Goal: Contribute content: Add original content to the website for others to see

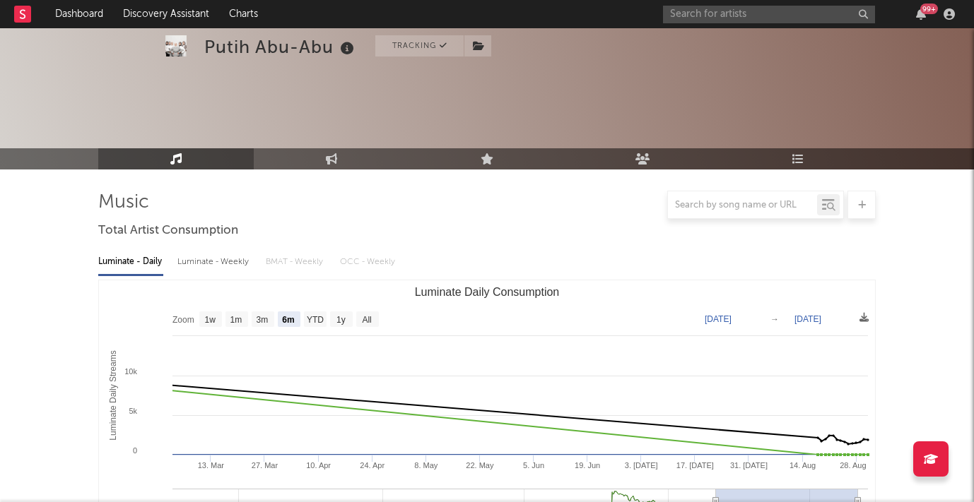
select select "6m"
select select "1w"
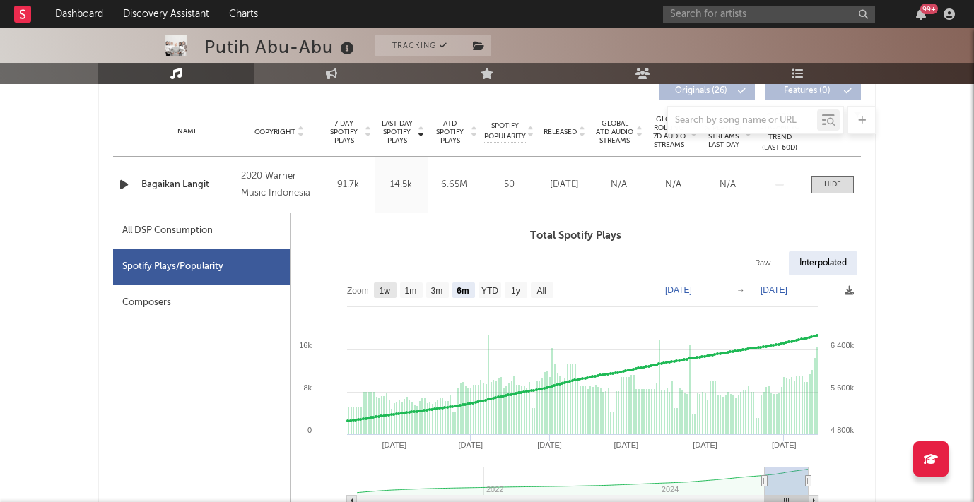
click at [392, 296] on rect at bounding box center [385, 291] width 23 height 16
select select "1w"
type input "[DATE]"
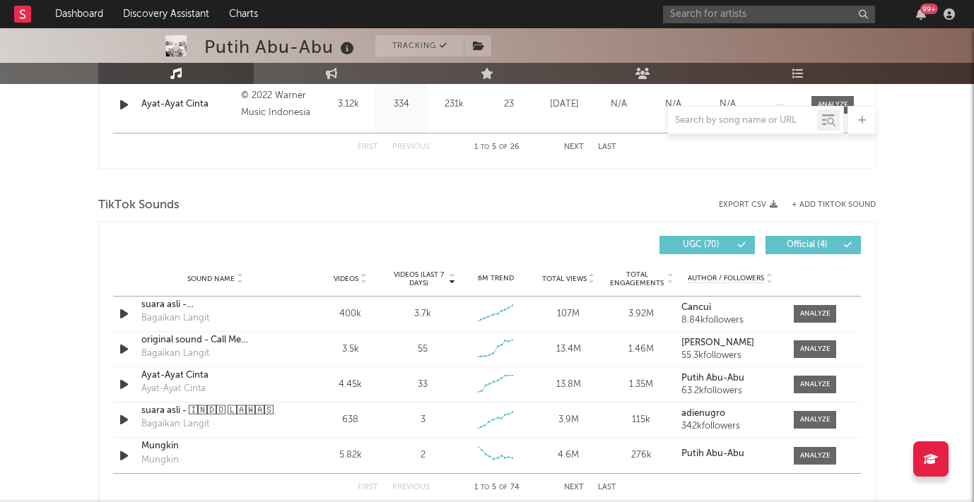
scroll to position [1529, 0]
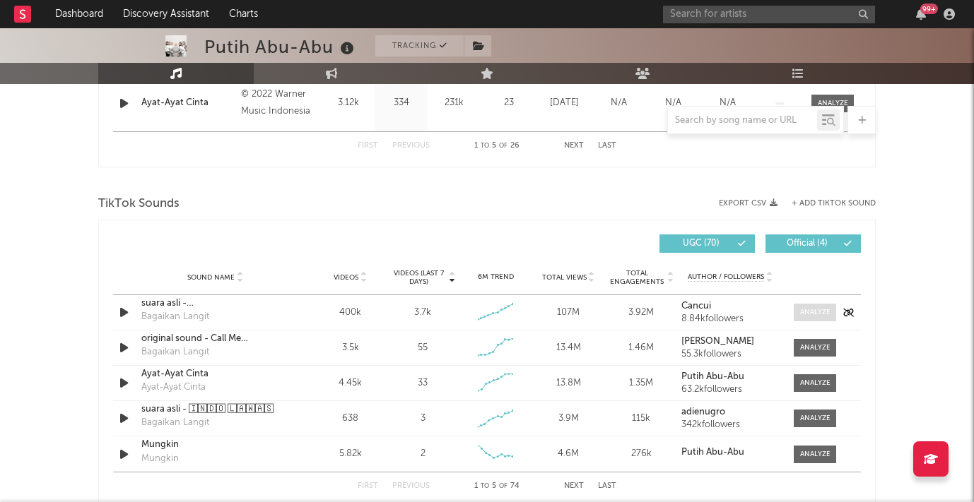
click at [806, 314] on div at bounding box center [815, 312] width 30 height 11
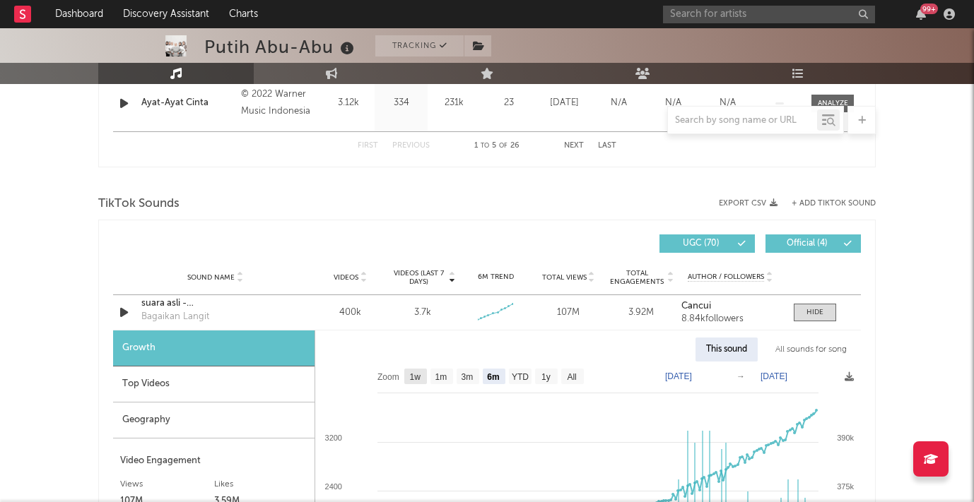
click at [417, 373] on text "1w" at bounding box center [415, 377] width 11 height 10
select select "1w"
type input "[DATE]"
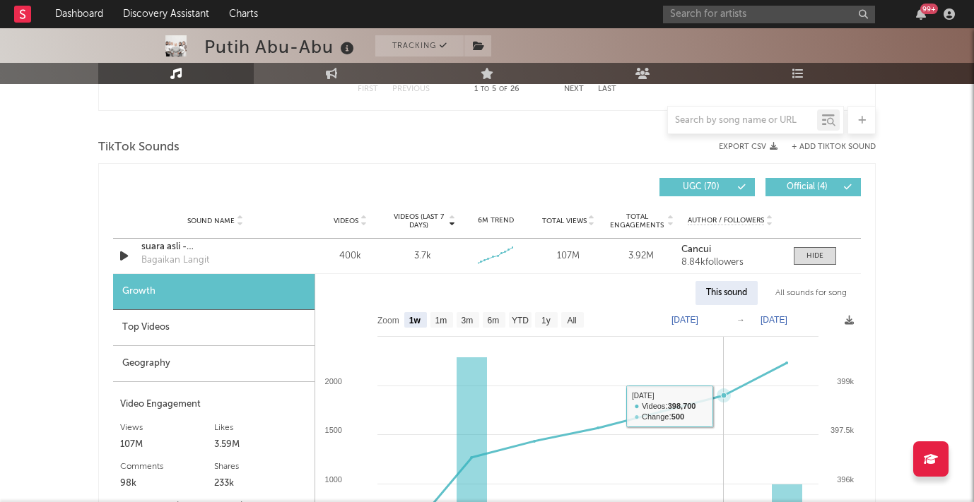
scroll to position [1588, 0]
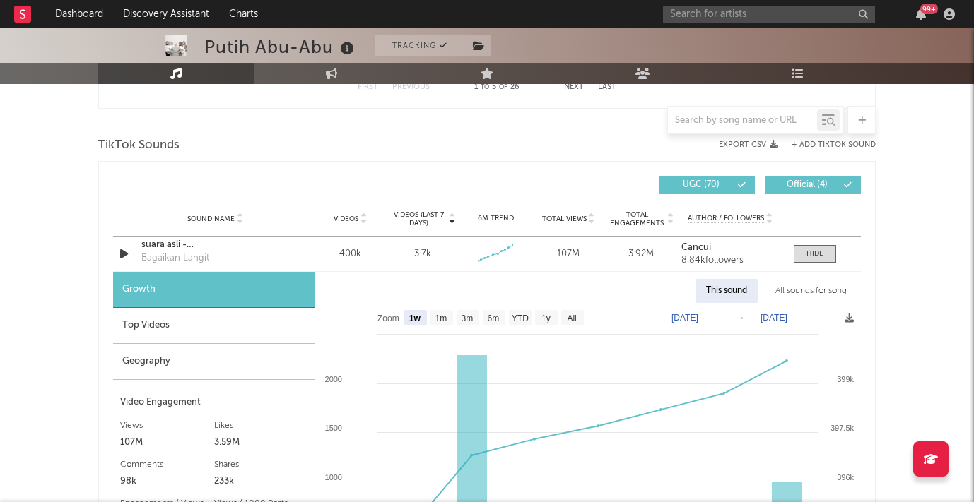
click at [218, 331] on div "Top Videos" at bounding box center [213, 326] width 201 height 36
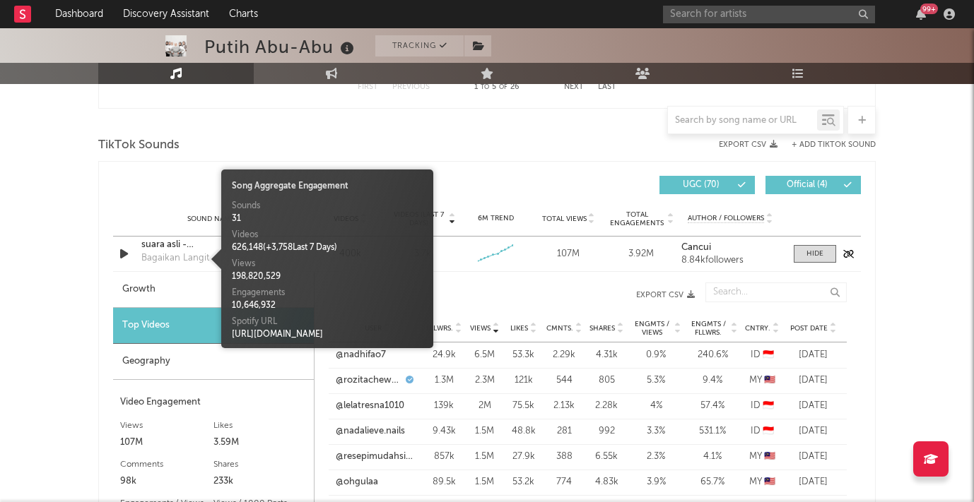
click at [160, 257] on div "Bagaikan Langit" at bounding box center [175, 259] width 68 height 14
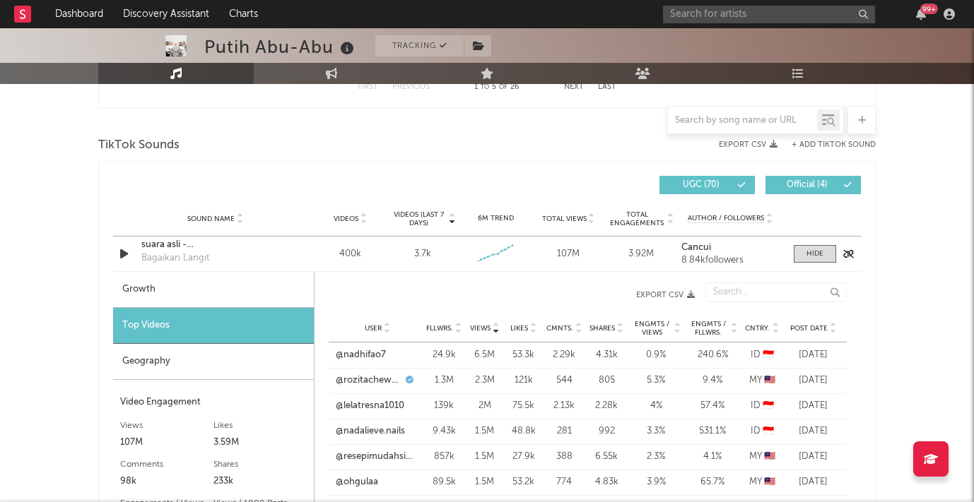
click at [163, 246] on div "suara asli - vintage_[DEMOGRAPHIC_DATA]" at bounding box center [215, 245] width 148 height 14
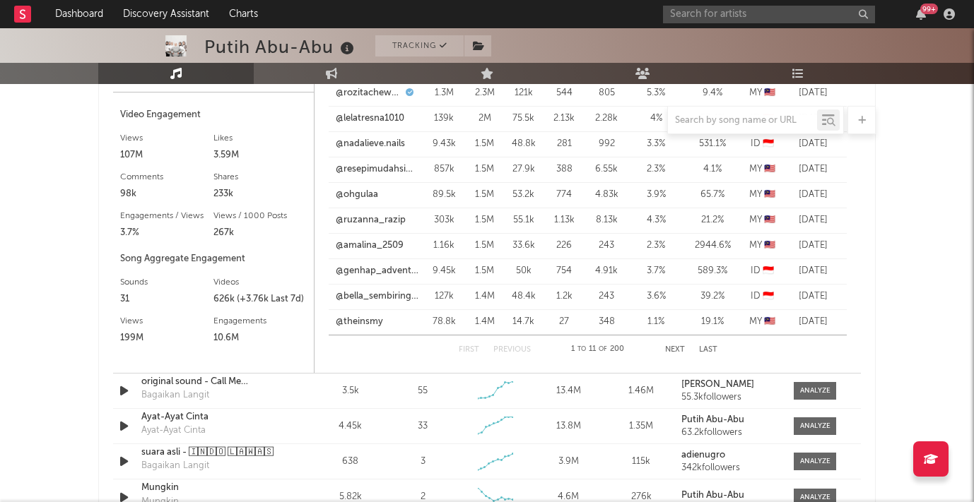
scroll to position [1885, 0]
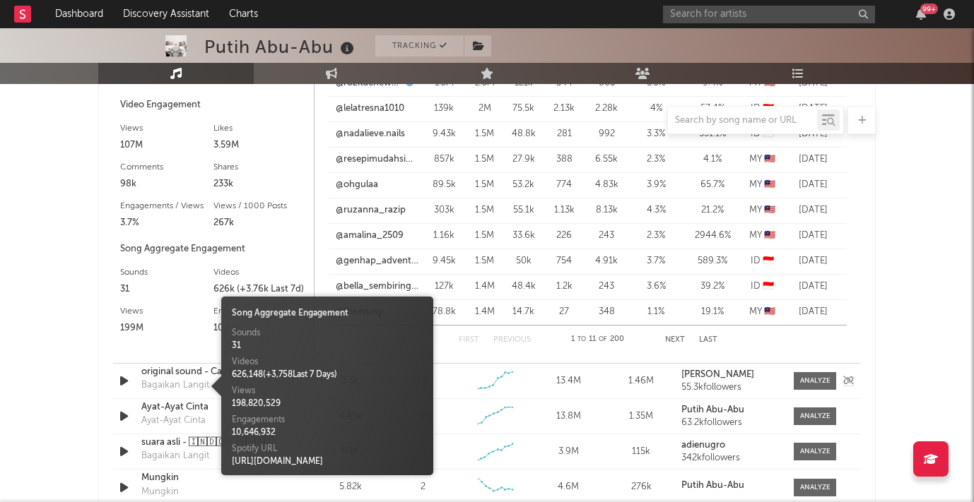
click at [199, 381] on div "Bagaikan Langit" at bounding box center [175, 386] width 68 height 14
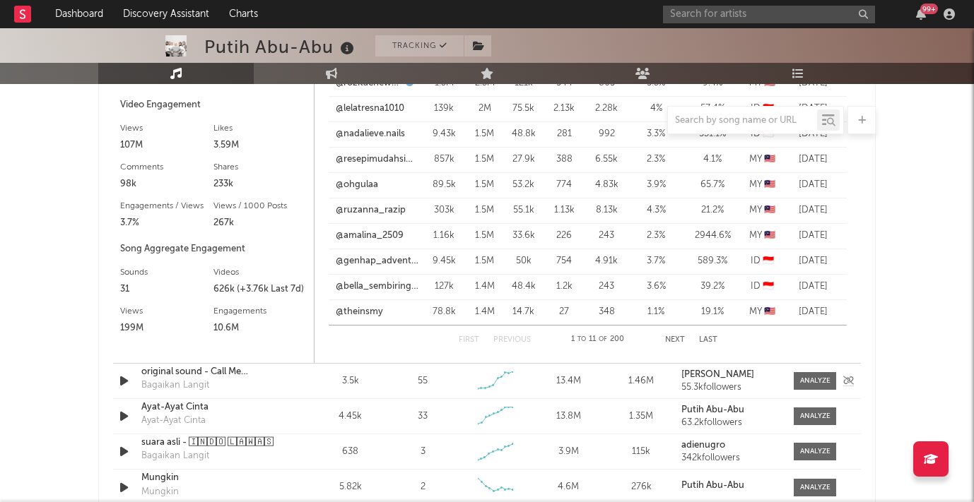
click at [179, 375] on div "original sound - Call Me [PERSON_NAME]" at bounding box center [215, 372] width 148 height 14
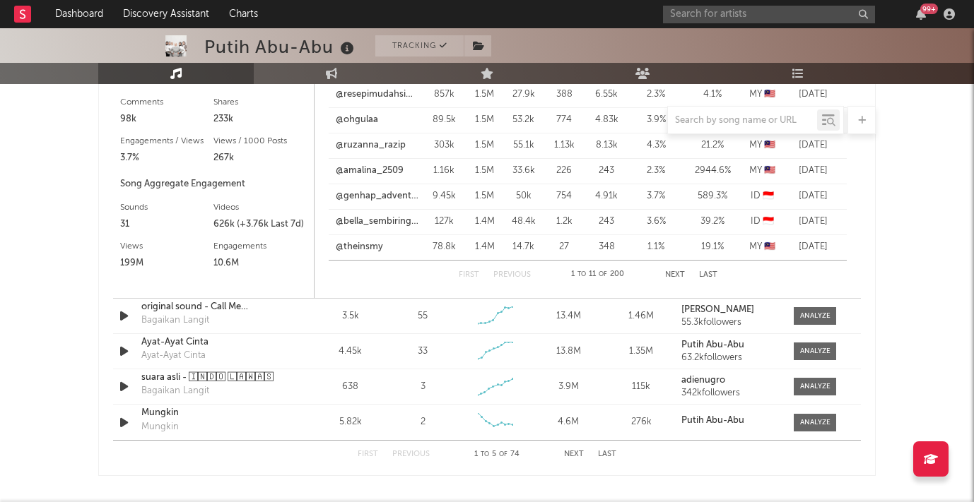
scroll to position [1953, 0]
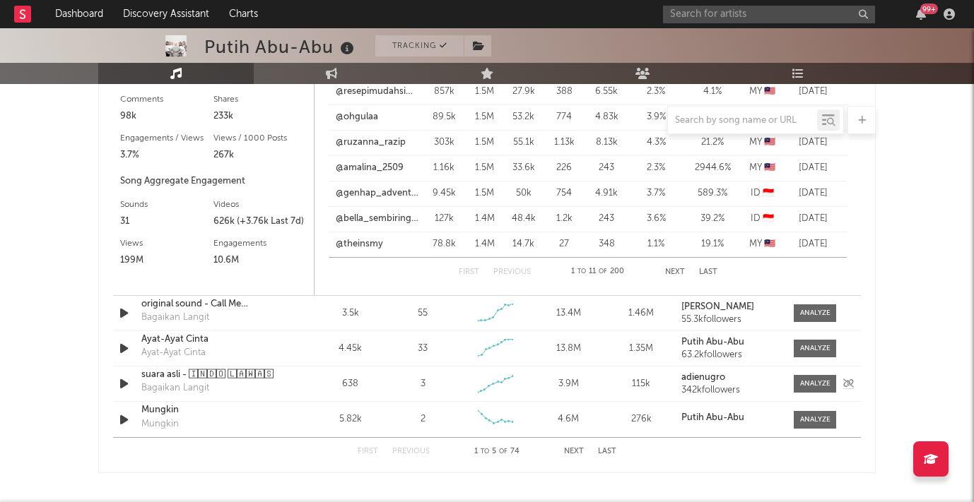
click at [179, 373] on div "suara asli - 🄸🄽🄳🄾 🄻🄰🅆🄰🅂" at bounding box center [215, 375] width 148 height 14
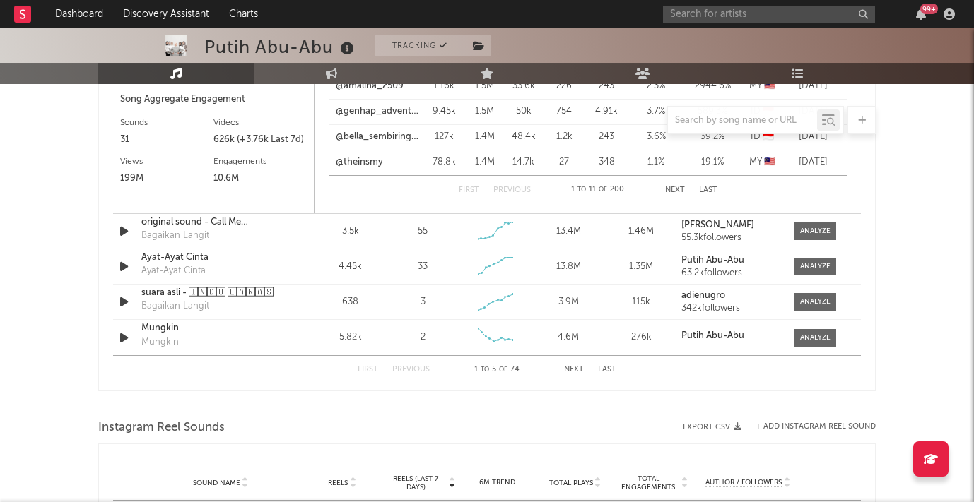
scroll to position [2037, 0]
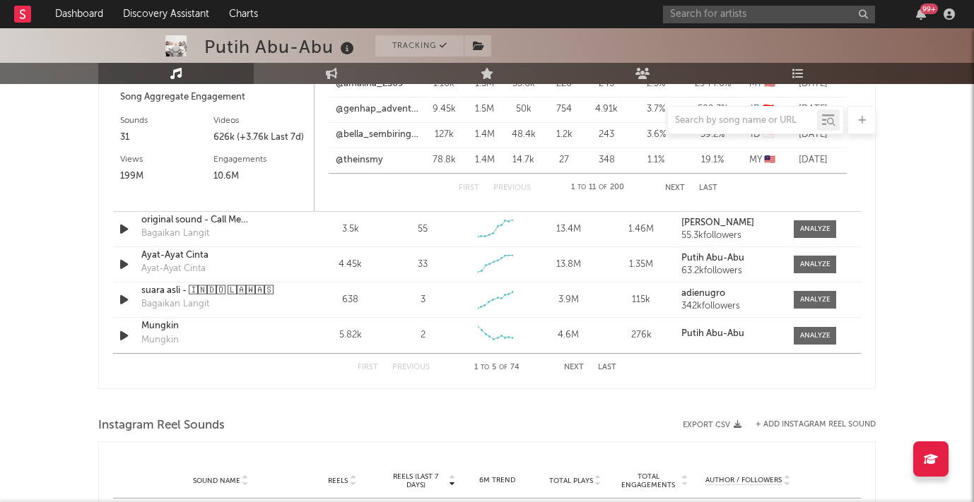
click at [579, 367] on button "Next" at bounding box center [574, 368] width 20 height 8
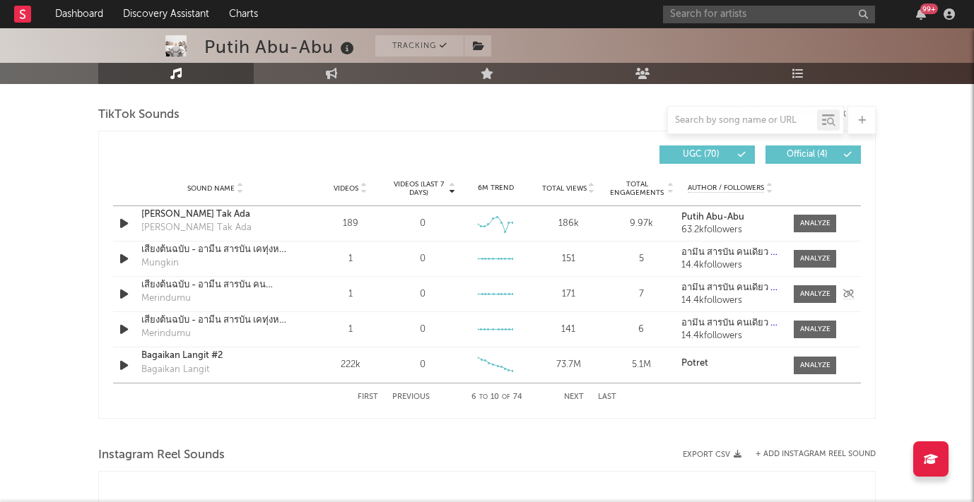
scroll to position [1625, 0]
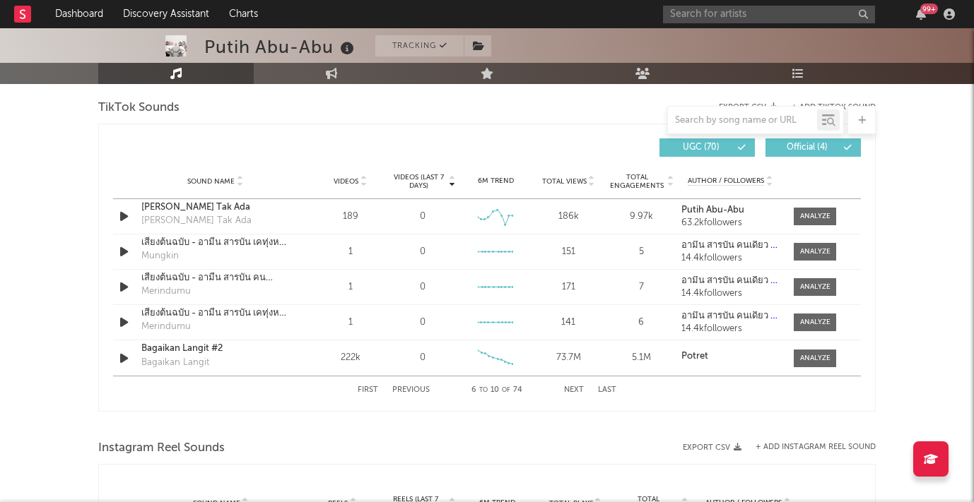
click at [575, 390] on button "Next" at bounding box center [574, 391] width 20 height 8
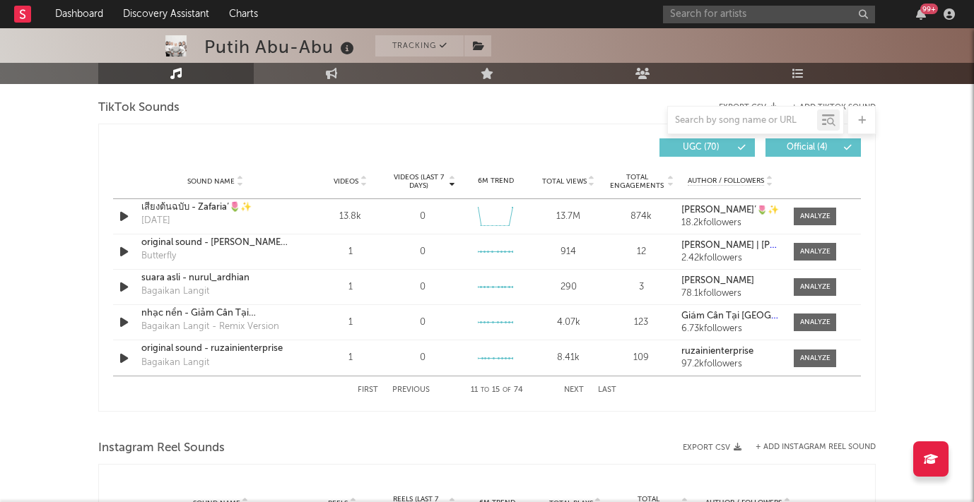
click at [575, 390] on button "Next" at bounding box center [574, 391] width 20 height 8
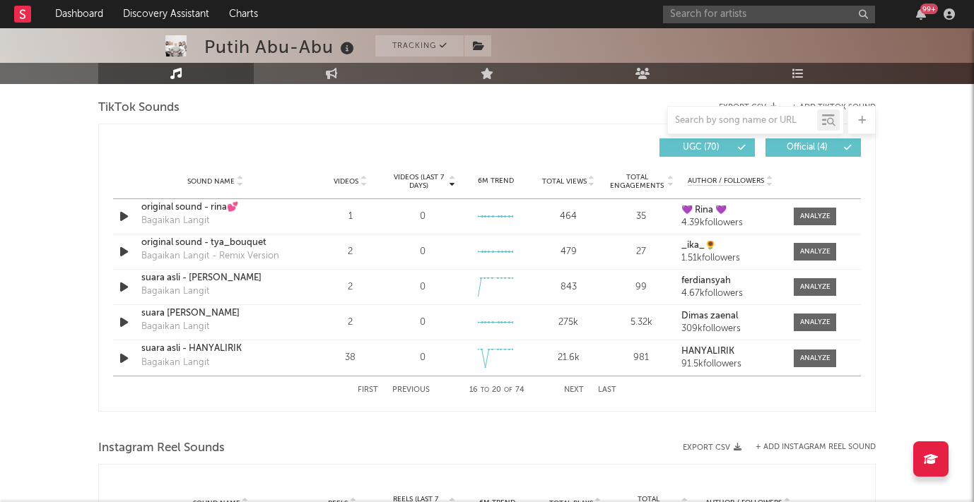
click at [575, 389] on button "Next" at bounding box center [574, 391] width 20 height 8
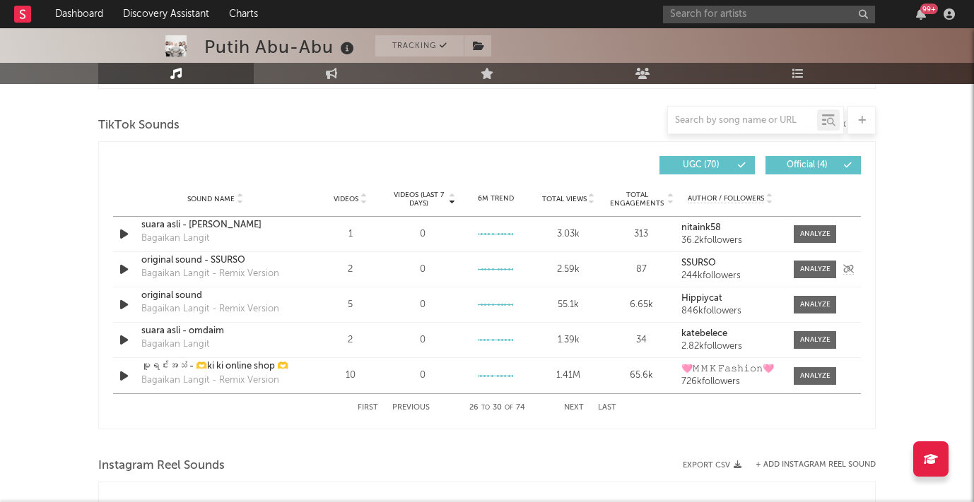
scroll to position [1603, 0]
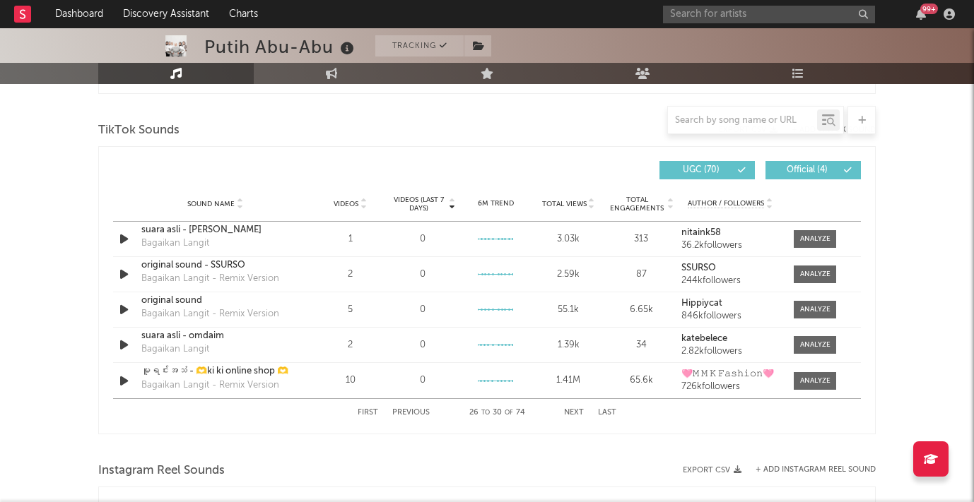
click at [865, 119] on icon at bounding box center [862, 120] width 8 height 9
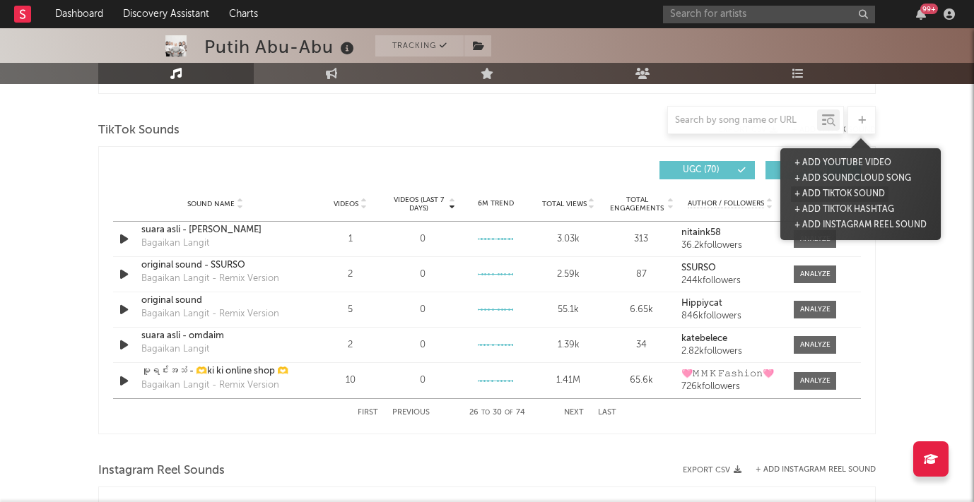
click at [822, 195] on button "+ Add TikTok Sound" at bounding box center [840, 195] width 98 height 16
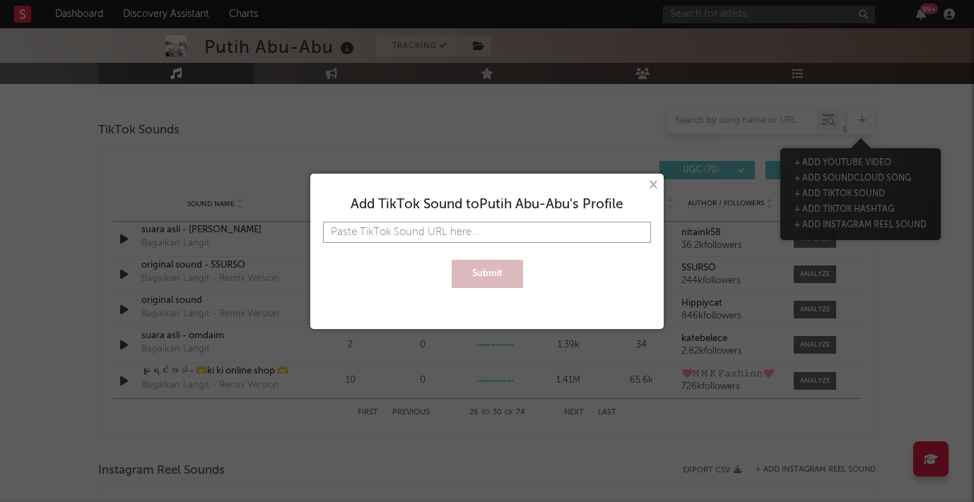
click at [507, 237] on input "text" at bounding box center [487, 232] width 328 height 21
paste input "[URL][DOMAIN_NAME]"
type input "[URL][DOMAIN_NAME]"
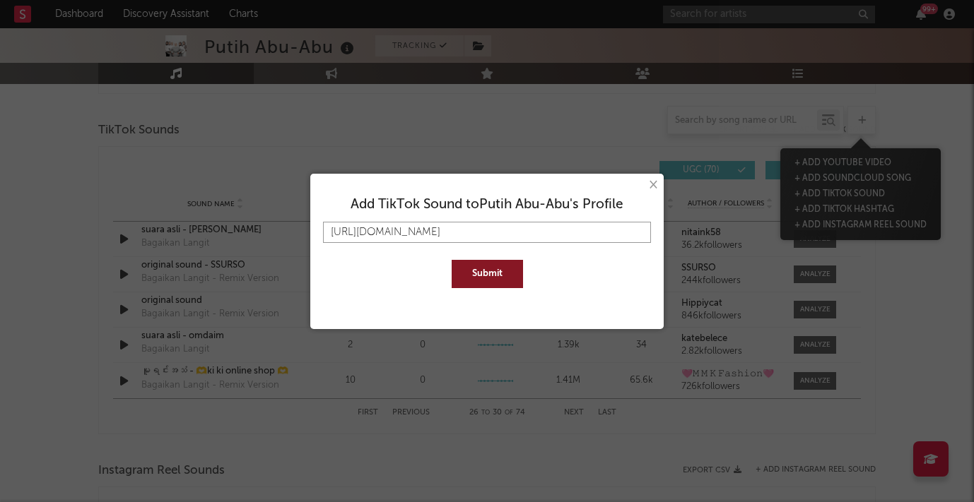
type input "[URL][DOMAIN_NAME]"
click at [500, 274] on button "Submit" at bounding box center [487, 274] width 71 height 28
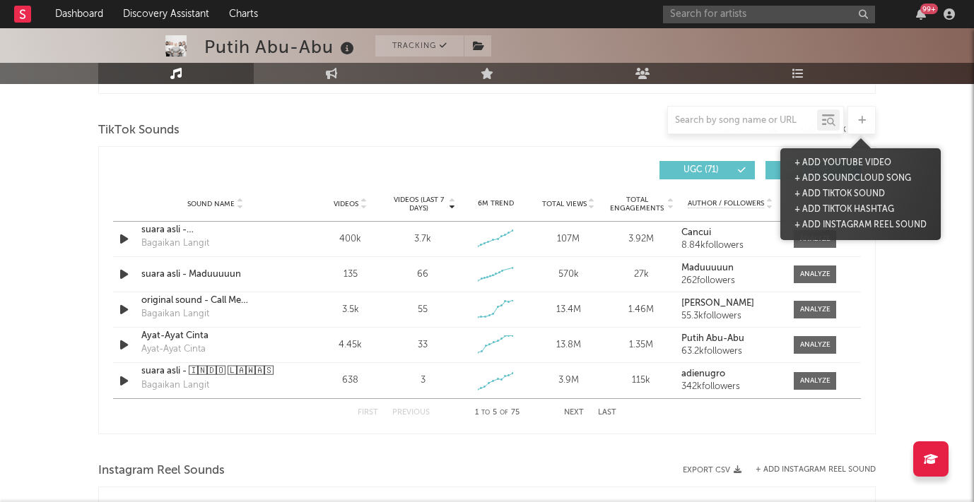
click at [860, 122] on icon at bounding box center [862, 120] width 8 height 9
click at [850, 189] on button "+ Add TikTok Sound" at bounding box center [840, 195] width 98 height 16
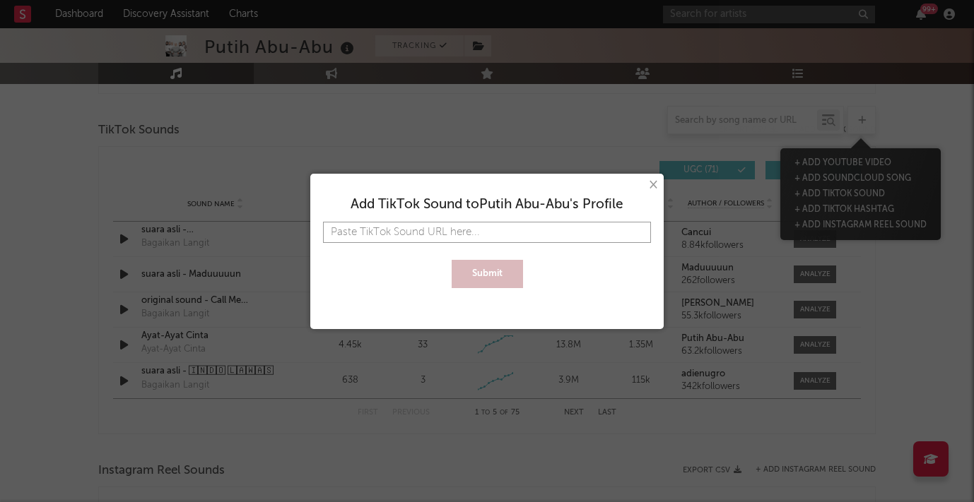
click at [572, 222] on input "text" at bounding box center [487, 232] width 328 height 21
paste input "[URL][DOMAIN_NAME]"
type input "[URL][DOMAIN_NAME]"
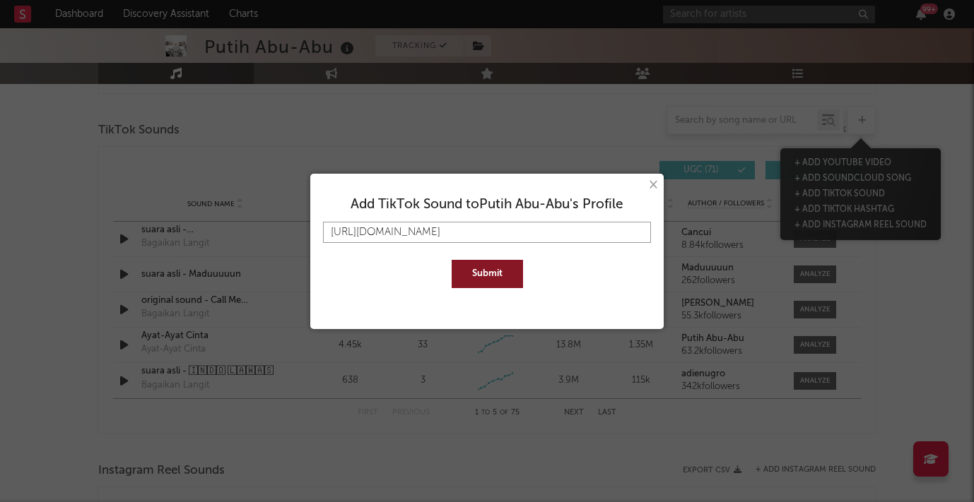
type input "[URL][DOMAIN_NAME]"
click at [452, 260] on button "Submit" at bounding box center [487, 274] width 71 height 28
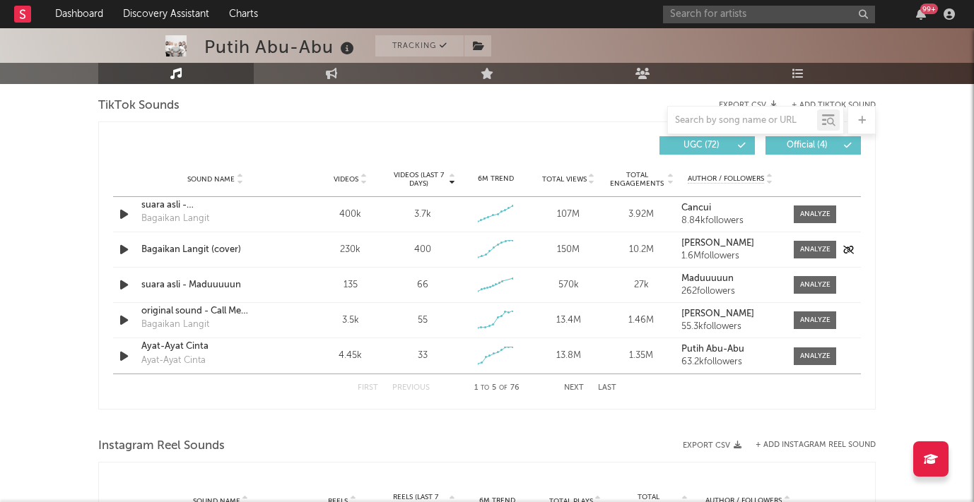
scroll to position [1627, 0]
